Goal: Learn about a topic: Learn about a topic

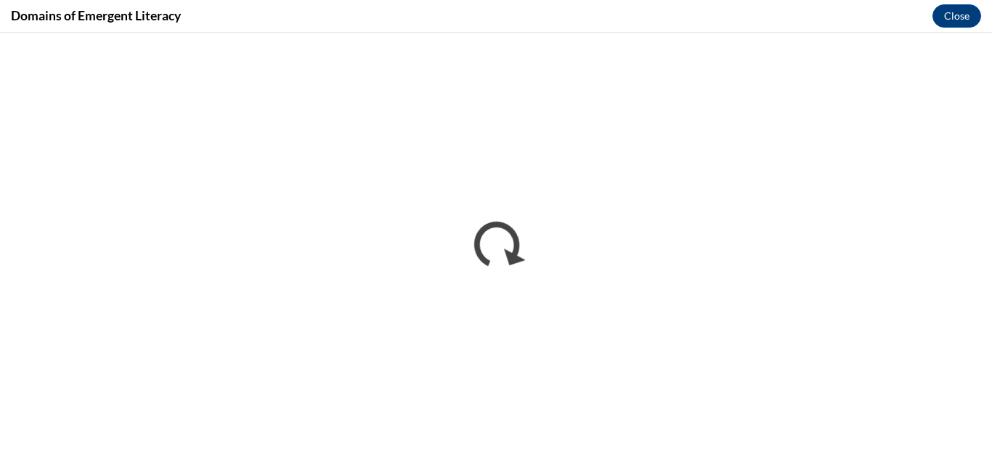
scroll to position [266, 0]
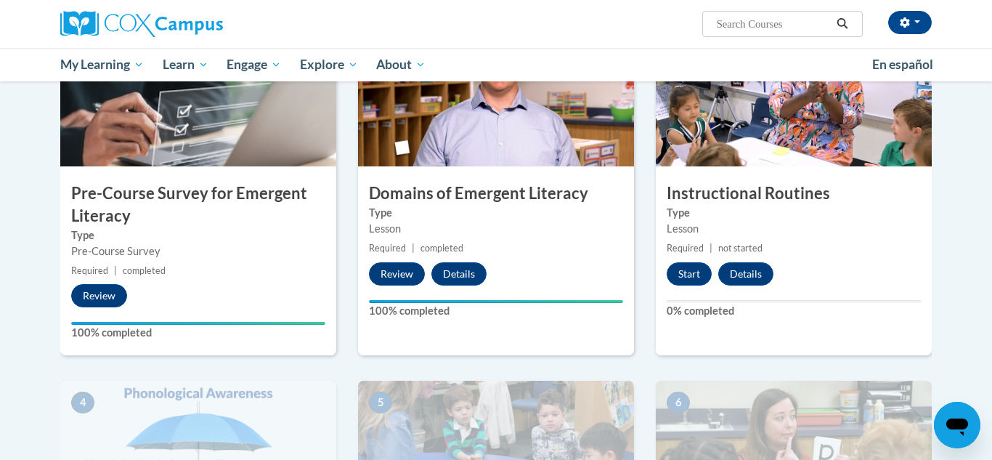
scroll to position [356, 0]
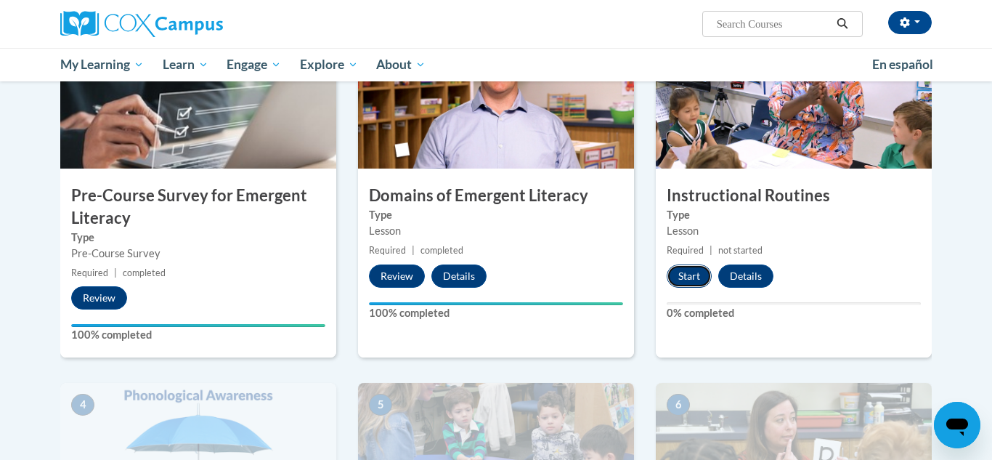
click at [688, 274] on button "Start" at bounding box center [689, 275] width 45 height 23
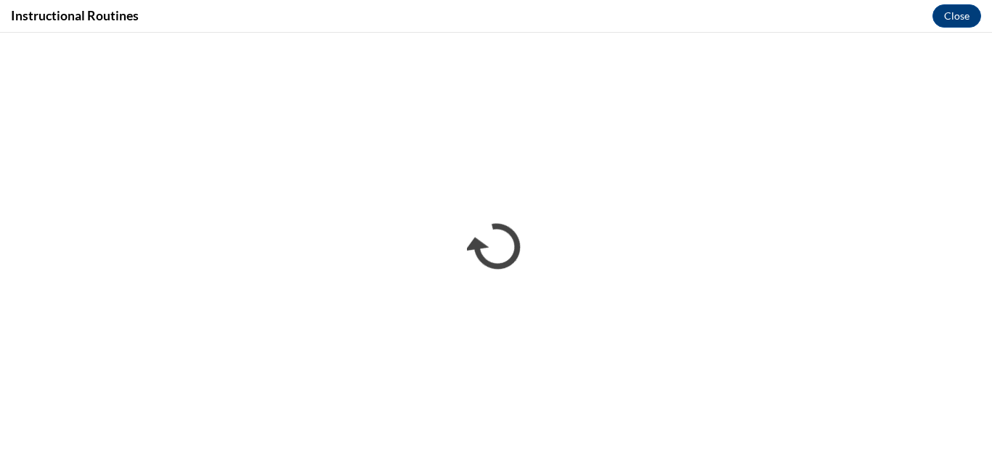
scroll to position [0, 0]
